Goal: Navigation & Orientation: Find specific page/section

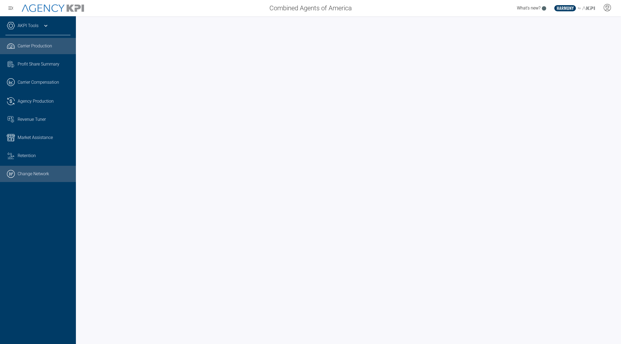
click at [38, 174] on link ".cls-1{fill:none;stroke:#000;stroke-linecap:round;stroke-linejoin:round;stroke-…" at bounding box center [38, 174] width 76 height 16
click at [606, 11] on icon at bounding box center [607, 8] width 8 height 8
drag, startPoint x: 609, startPoint y: 6, endPoint x: 610, endPoint y: 3, distance: 2.9
click at [610, 4] on icon at bounding box center [607, 8] width 8 height 8
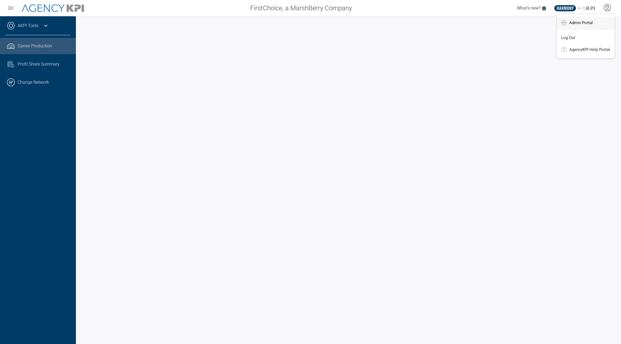
click at [590, 22] on span "Admin Portal" at bounding box center [581, 23] width 24 height 4
